Goal: Book appointment/travel/reservation

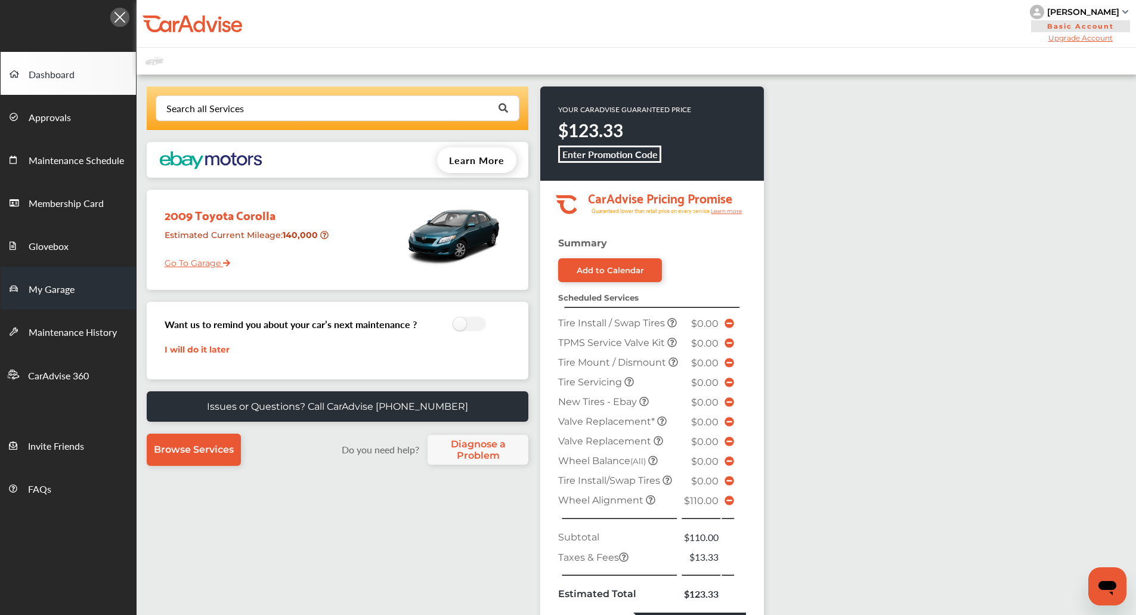
click at [75, 292] on link "My Garage" at bounding box center [68, 288] width 135 height 43
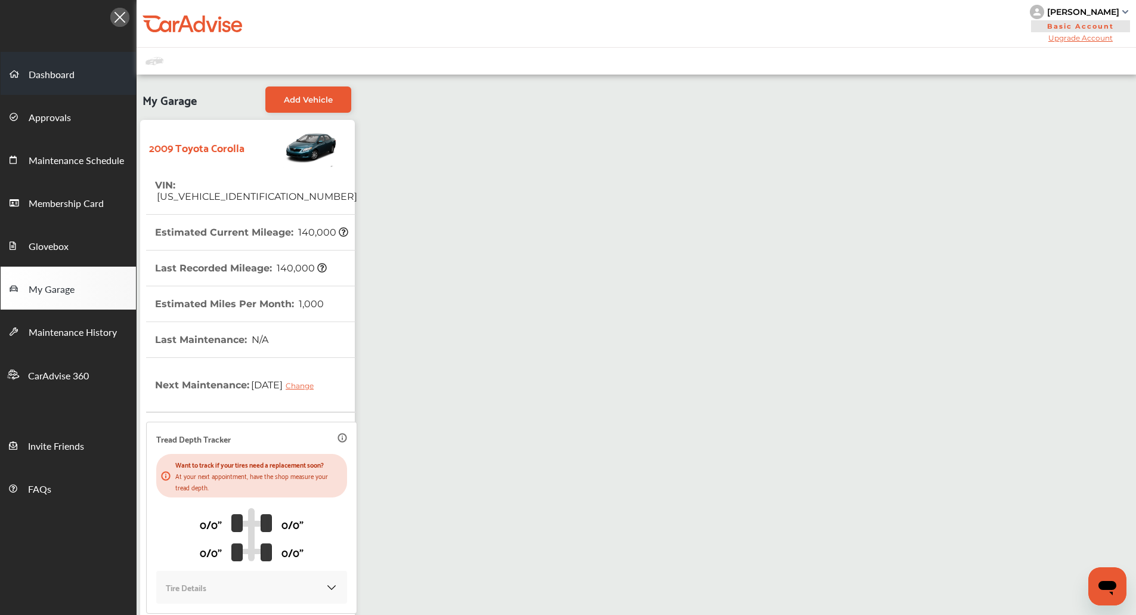
click at [75, 82] on link "Dashboard" at bounding box center [68, 73] width 135 height 43
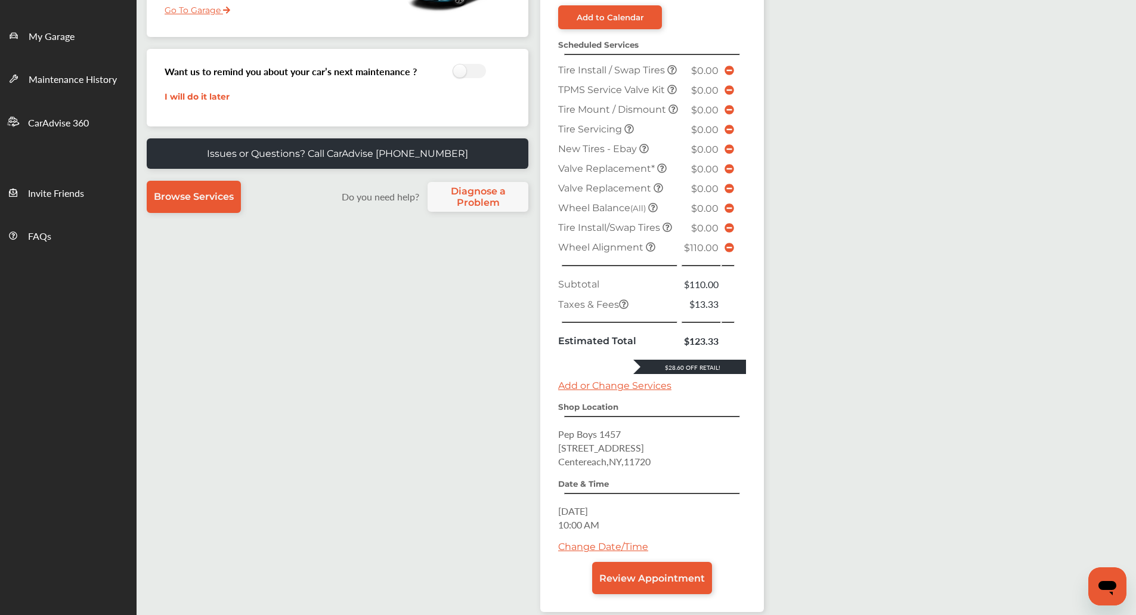
scroll to position [252, 0]
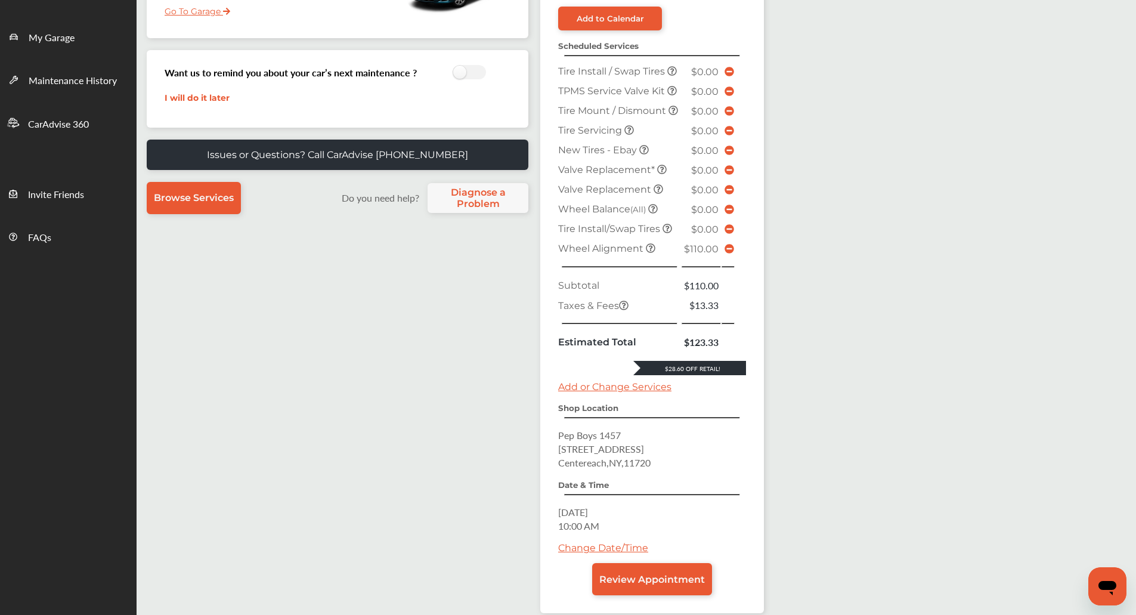
click at [863, 413] on div "Search all Services Looking for something we don’t seem to have? Contact us. .s…" at bounding box center [637, 230] width 1000 height 814
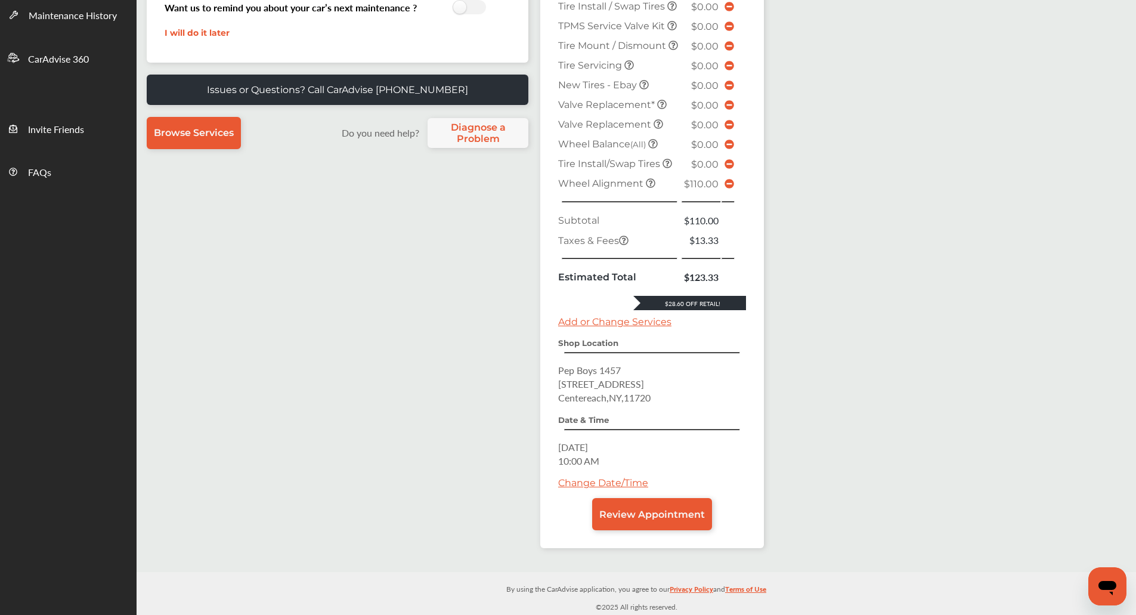
scroll to position [344, 0]
click at [728, 183] on icon at bounding box center [730, 184] width 10 height 10
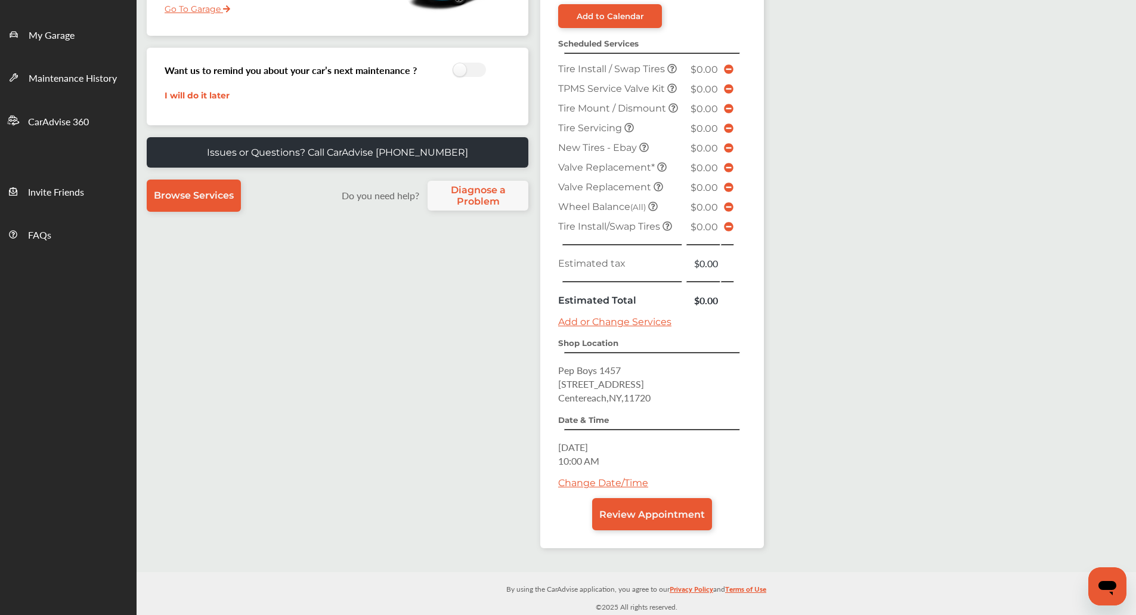
scroll to position [255, 0]
click at [682, 509] on span "Review Appointment" at bounding box center [652, 514] width 106 height 11
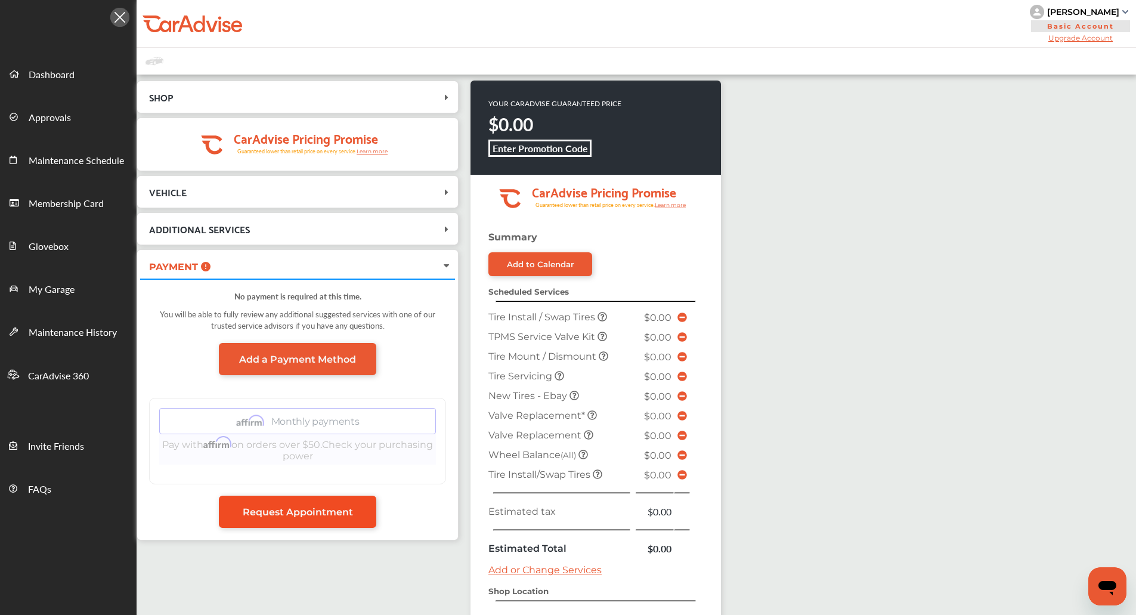
click at [291, 522] on link "Request Appointment" at bounding box center [297, 512] width 157 height 32
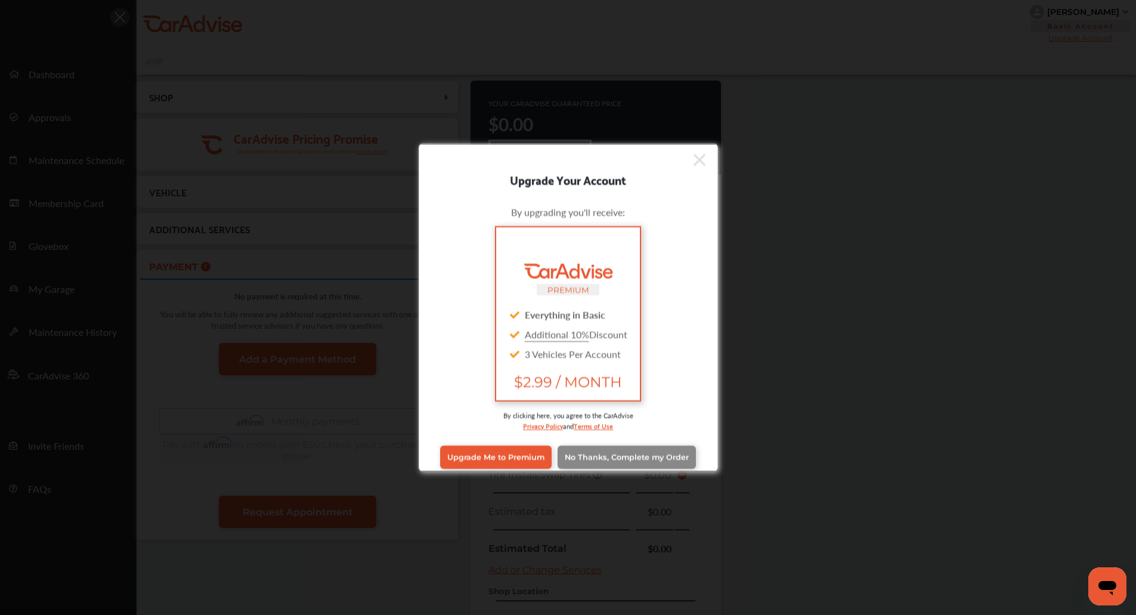
click at [630, 459] on span "No Thanks, Complete my Order" at bounding box center [627, 457] width 124 height 9
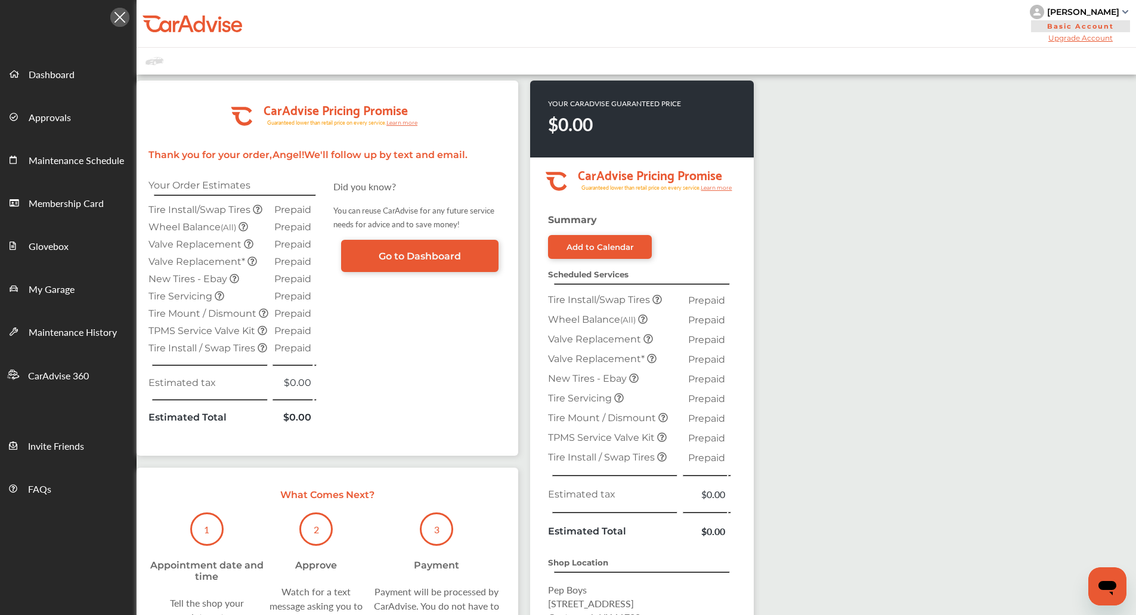
click at [630, 459] on span "Tire Install / Swap Tires" at bounding box center [602, 457] width 109 height 11
